Goal: Information Seeking & Learning: Learn about a topic

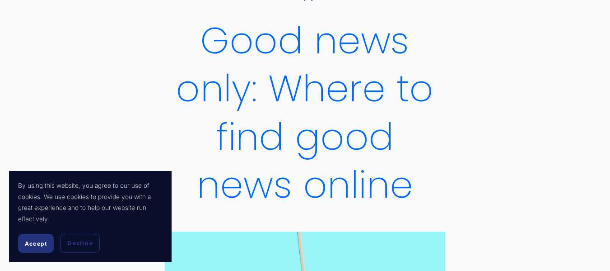
click at [40, 241] on span "Accept" at bounding box center [36, 243] width 22 height 7
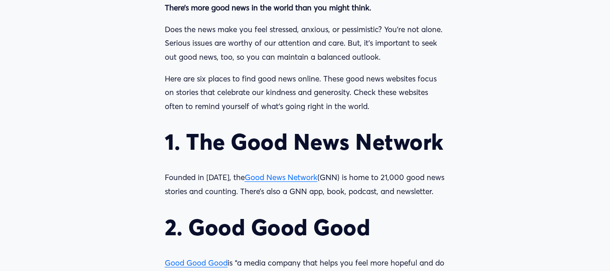
scroll to position [716, 0]
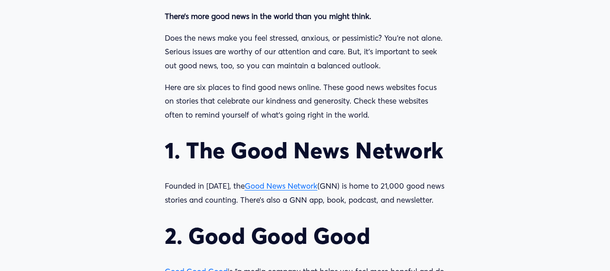
click at [272, 190] on span "Good News Network" at bounding box center [281, 185] width 73 height 9
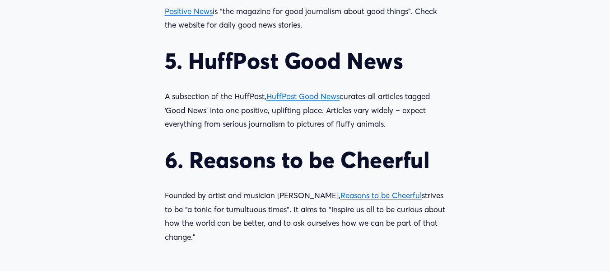
scroll to position [1160, 0]
click at [191, 15] on span "Positive News" at bounding box center [189, 10] width 48 height 9
